Goal: Task Accomplishment & Management: Complete application form

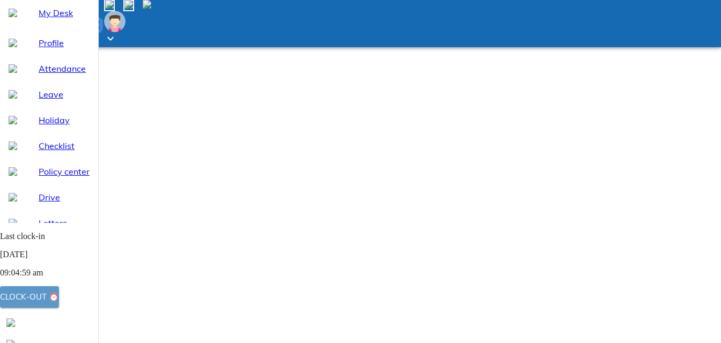
click at [59, 300] on div "Clock-out ⏰" at bounding box center [29, 297] width 59 height 14
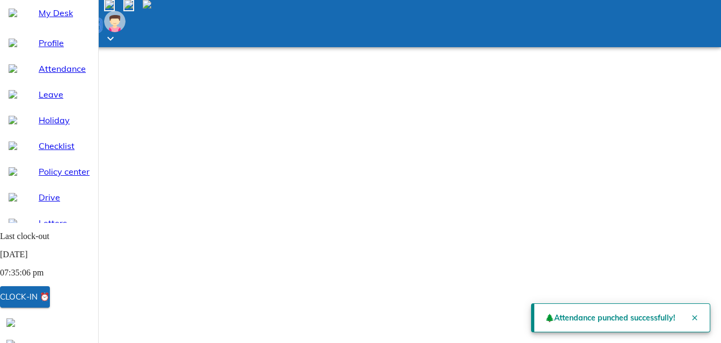
click at [56, 75] on span "Attendance" at bounding box center [64, 68] width 51 height 13
select select "8"
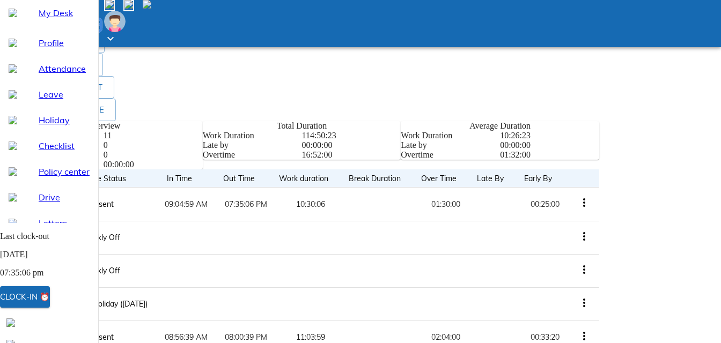
scroll to position [377, 0]
click at [41, 101] on span "Leave" at bounding box center [64, 94] width 51 height 13
select select "8"
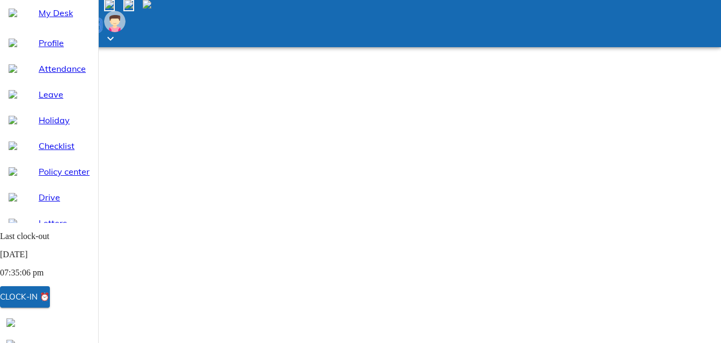
click at [39, 127] on span "Holiday" at bounding box center [64, 120] width 51 height 13
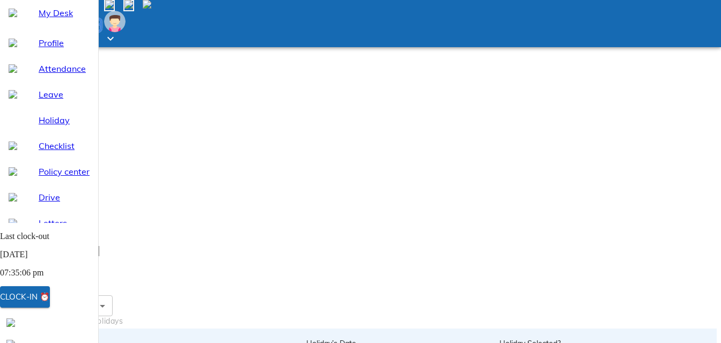
scroll to position [107, 0]
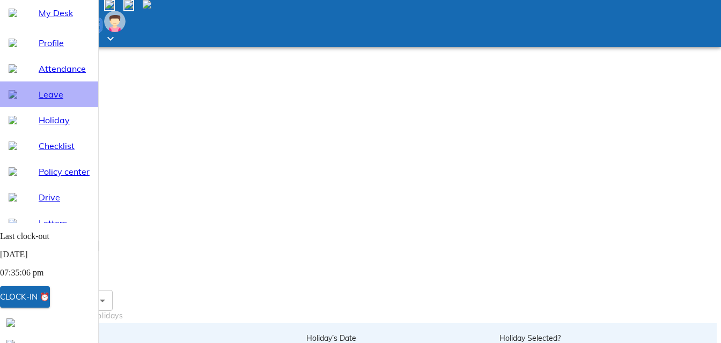
click at [42, 101] on span "Leave" at bounding box center [64, 94] width 51 height 13
select select "8"
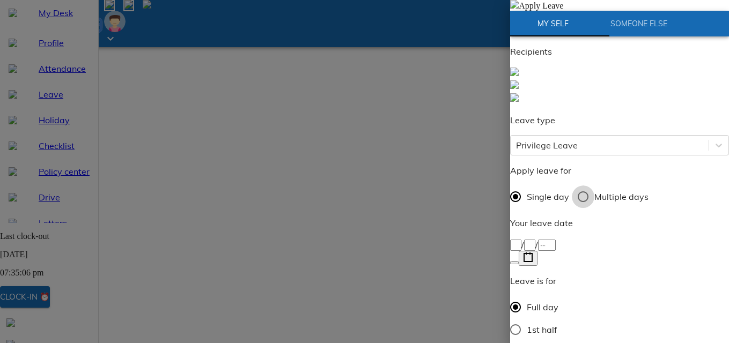
click at [594, 186] on input "Multiple days" at bounding box center [583, 197] width 23 height 23
radio input "true"
click at [589, 238] on div "/ /" at bounding box center [619, 244] width 219 height 13
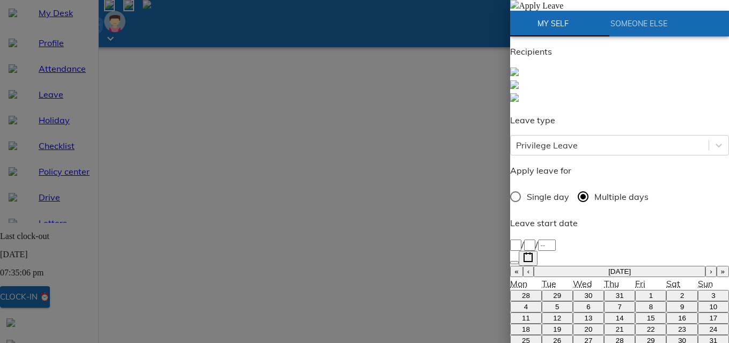
click at [705, 266] on button "›" at bounding box center [710, 271] width 11 height 11
click at [616, 326] on abbr "23" at bounding box center [620, 330] width 8 height 8
type input "[DATE]"
type input "23"
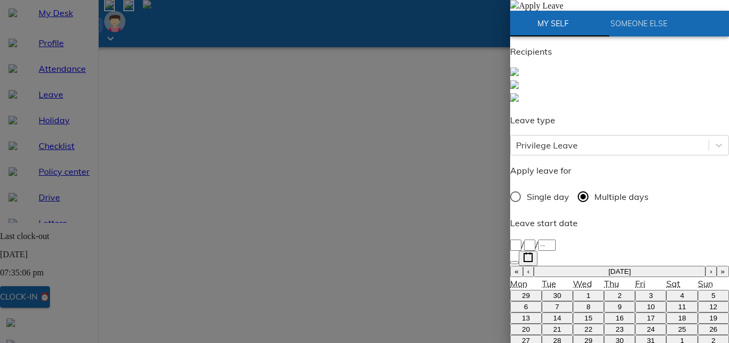
type input "10"
type input "2025"
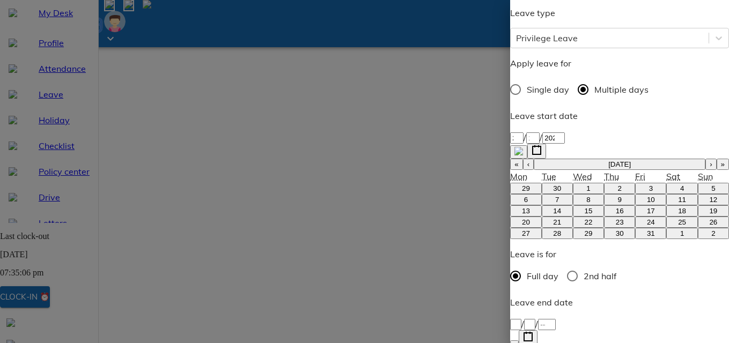
type input "[DATE]"
type input "24"
type input "10"
type input "2025"
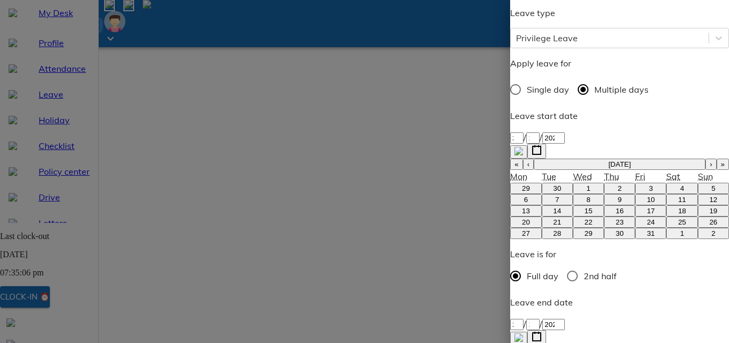
type textarea "D"
type textarea "x"
type textarea "Di"
type textarea "x"
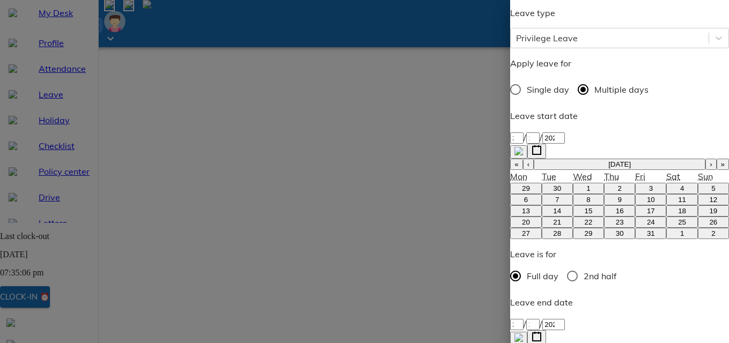
type textarea "Diw"
type textarea "x"
type textarea "Diwa"
type textarea "x"
type textarea "Diwal"
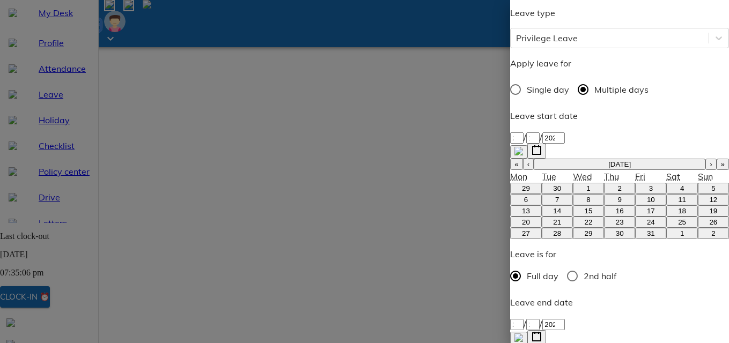
type textarea "x"
type textarea "[DATE]"
type textarea "x"
type textarea "[DATE]"
type textarea "x"
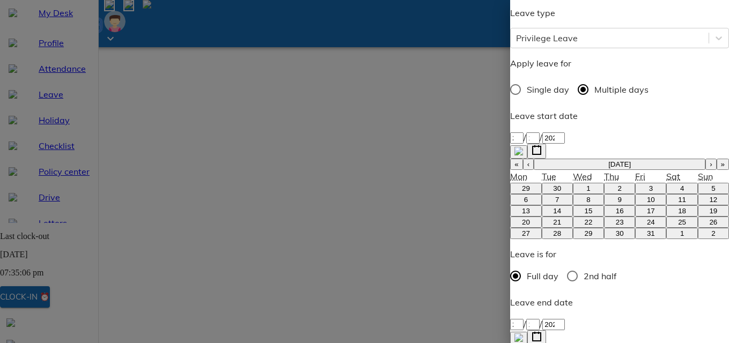
type textarea "[DATE] F"
type textarea "x"
type textarea "[DATE] Fe"
type textarea "x"
type textarea "[DATE] Fes"
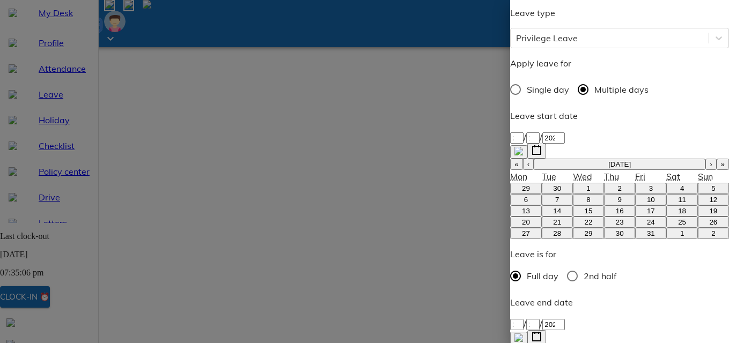
type textarea "x"
type textarea "[DATE] Fest"
type textarea "x"
type textarea "[DATE] Festi"
type textarea "x"
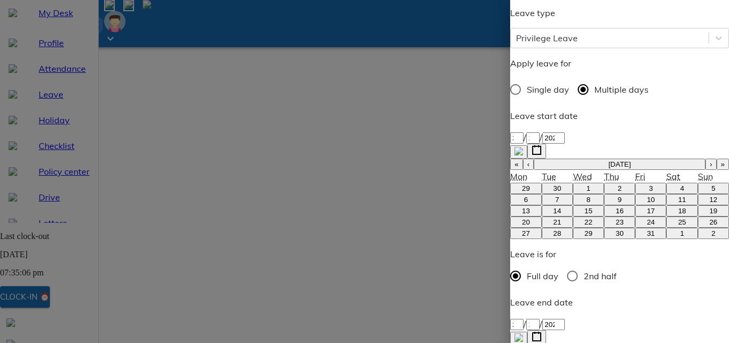
type textarea "[DATE] Festiv"
type textarea "x"
type textarea "[DATE] Festiva"
type textarea "x"
type textarea "[DATE] Festival"
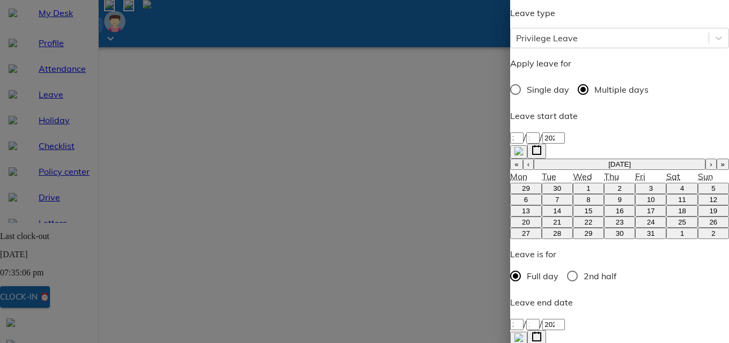
type textarea "x"
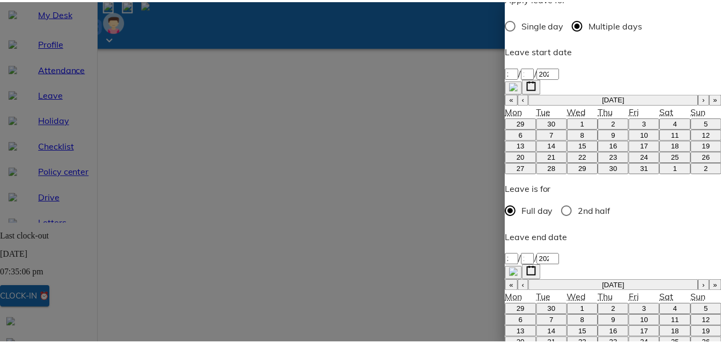
scroll to position [193, 0]
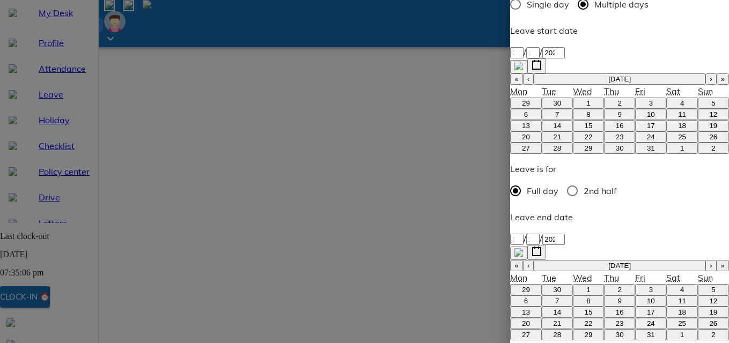
type textarea "[DATE] Festival"
type textarea "x"
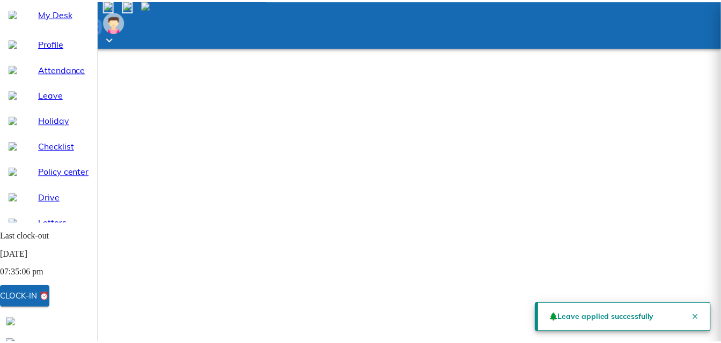
scroll to position [16, 0]
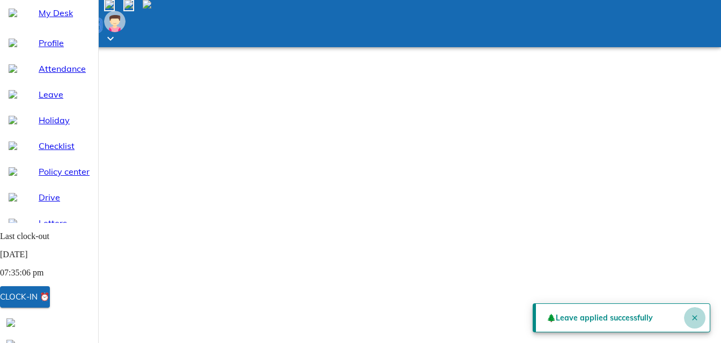
click at [693, 315] on icon "Close" at bounding box center [694, 317] width 5 height 5
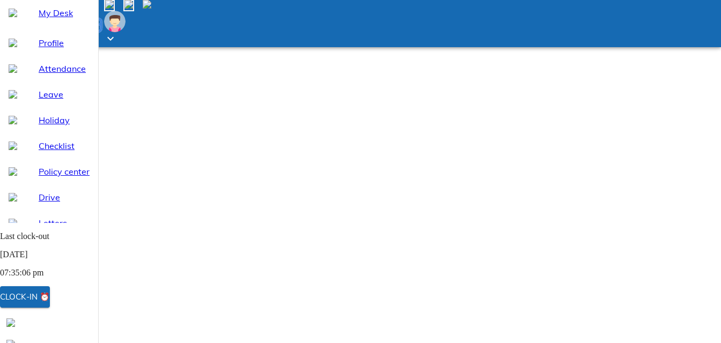
click at [39, 19] on span "My Desk" at bounding box center [64, 12] width 51 height 13
